Goal: Transaction & Acquisition: Obtain resource

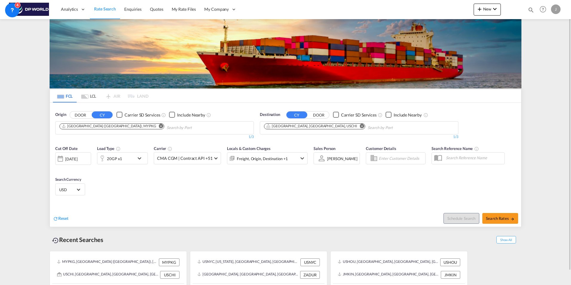
click at [159, 125] on md-icon "Remove" at bounding box center [161, 126] width 4 height 4
click at [360, 126] on md-icon "Remove" at bounding box center [362, 126] width 4 height 4
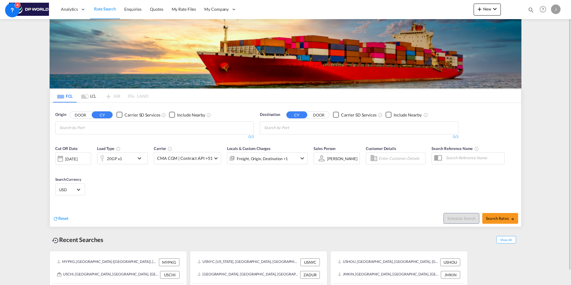
click at [160, 128] on body "Analytics Dashboard Rate Search Enquiries Quotes My Rate Files My Company" at bounding box center [285, 142] width 571 height 285
type input "[GEOGRAPHIC_DATA]"
click at [96, 139] on div "[GEOGRAPHIC_DATA] , [GEOGRAPHIC_DATA] United States USLAX" at bounding box center [105, 143] width 113 height 21
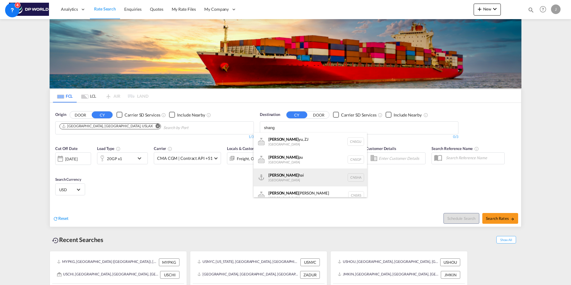
type input "shang"
click at [288, 178] on div "Shang hai China [GEOGRAPHIC_DATA]" at bounding box center [309, 177] width 113 height 18
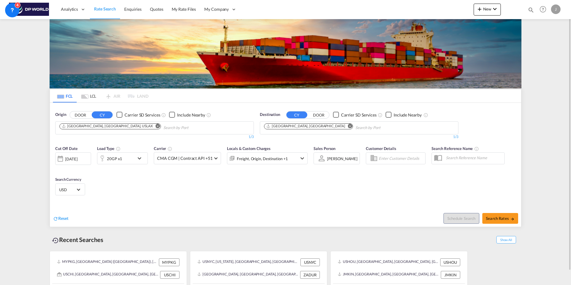
click at [85, 118] on button "DOOR" at bounding box center [80, 114] width 21 height 7
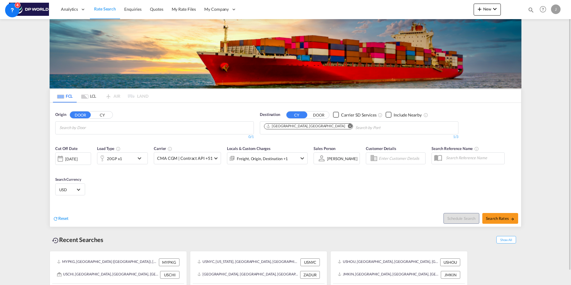
click at [104, 113] on button "CY" at bounding box center [102, 114] width 21 height 7
click at [82, 116] on button "DOOR" at bounding box center [80, 114] width 21 height 7
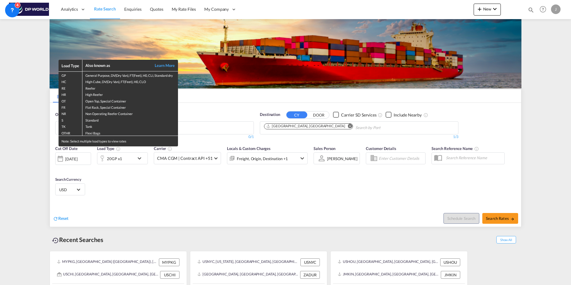
click at [209, 199] on div "Load Type Also known as Learn More GP General Purpose, DV(Dry Van), FT(Feet), H…" at bounding box center [285, 142] width 571 height 285
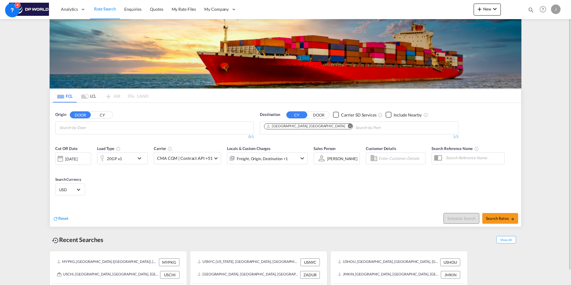
click at [204, 182] on div "Cut Off Date [DATE] [DATE] Load Type 20GP x1 Carrier CMA CGM | Contract API +51…" at bounding box center [285, 171] width 471 height 58
click at [102, 115] on button "CY" at bounding box center [102, 114] width 21 height 7
click at [85, 117] on button "DOOR" at bounding box center [80, 114] width 21 height 7
click at [99, 114] on button "CY" at bounding box center [102, 114] width 21 height 7
click at [168, 129] on body "Analytics Dashboard Rate Search Enquiries Quotes My Rate Files My Company" at bounding box center [285, 142] width 571 height 285
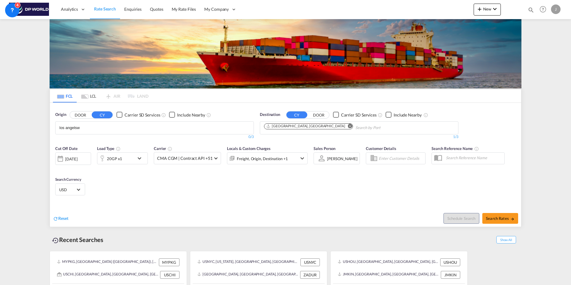
click at [82, 129] on input "los angelsw" at bounding box center [87, 128] width 57 height 10
type input "[GEOGRAPHIC_DATA]"
click at [81, 141] on div "[GEOGRAPHIC_DATA] , [GEOGRAPHIC_DATA] United States USLAX" at bounding box center [105, 143] width 113 height 21
click at [496, 217] on span "Search Rates" at bounding box center [500, 218] width 29 height 5
type input "USLAX to CNSHA / [DATE]"
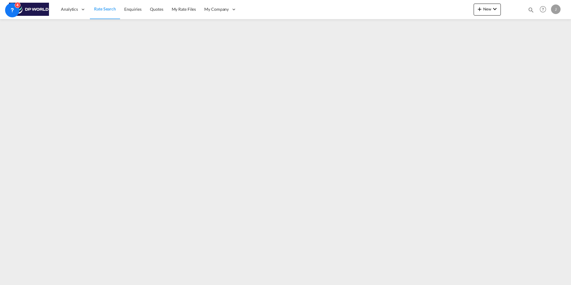
click at [103, 6] on span "Rate Search" at bounding box center [105, 8] width 22 height 5
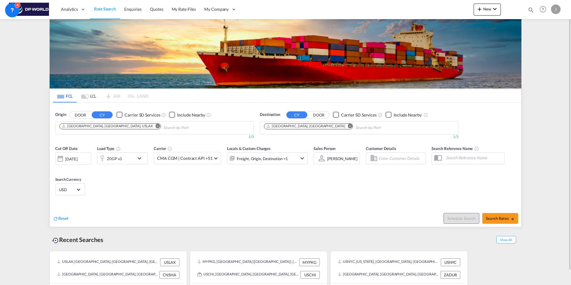
click at [299, 158] on md-icon "icon-chevron-down" at bounding box center [302, 158] width 7 height 7
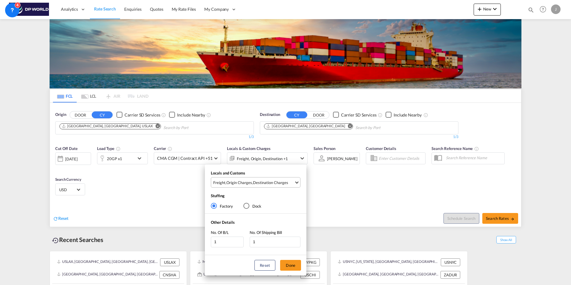
click at [297, 183] on span "Select Locals and Customs: \aFreight, \aOrigin Charges, \aDestination Charges" at bounding box center [296, 181] width 3 height 3
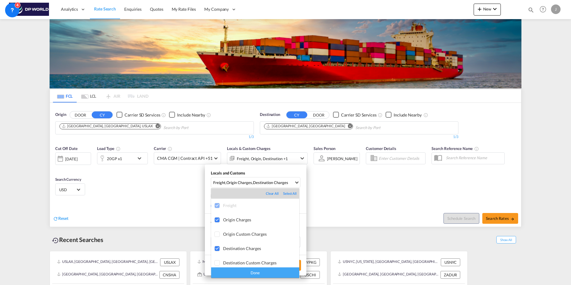
drag, startPoint x: 26, startPoint y: 167, endPoint x: 29, endPoint y: 166, distance: 3.5
click at [27, 167] on md-backdrop at bounding box center [285, 142] width 571 height 285
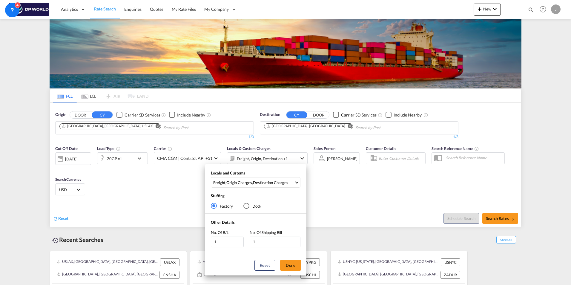
click at [18, 161] on div "Locals and Customs Freight , Origin Charges , Destination Charges Stuffing Fact…" at bounding box center [285, 142] width 571 height 285
